Goal: Navigation & Orientation: Go to known website

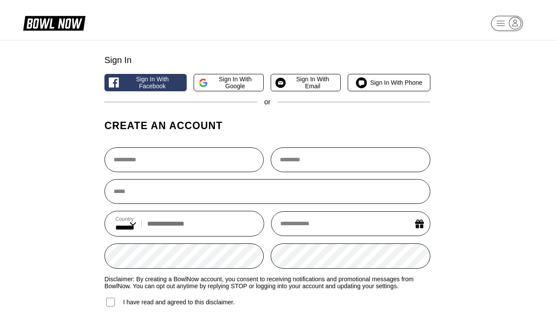
select select "**"
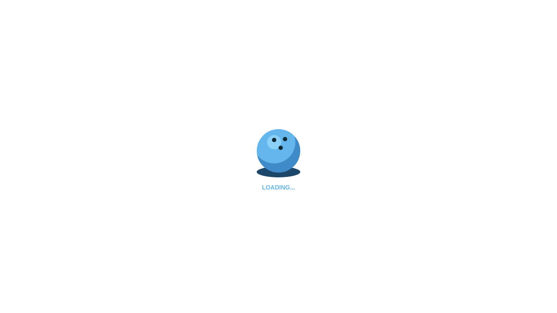
select select "**"
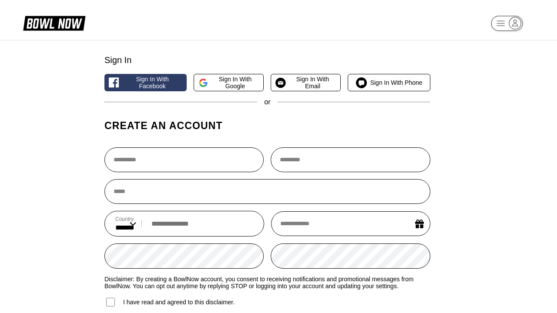
click at [507, 25] on rect "button" at bounding box center [507, 23] width 32 height 15
